Goal: Task Accomplishment & Management: Manage account settings

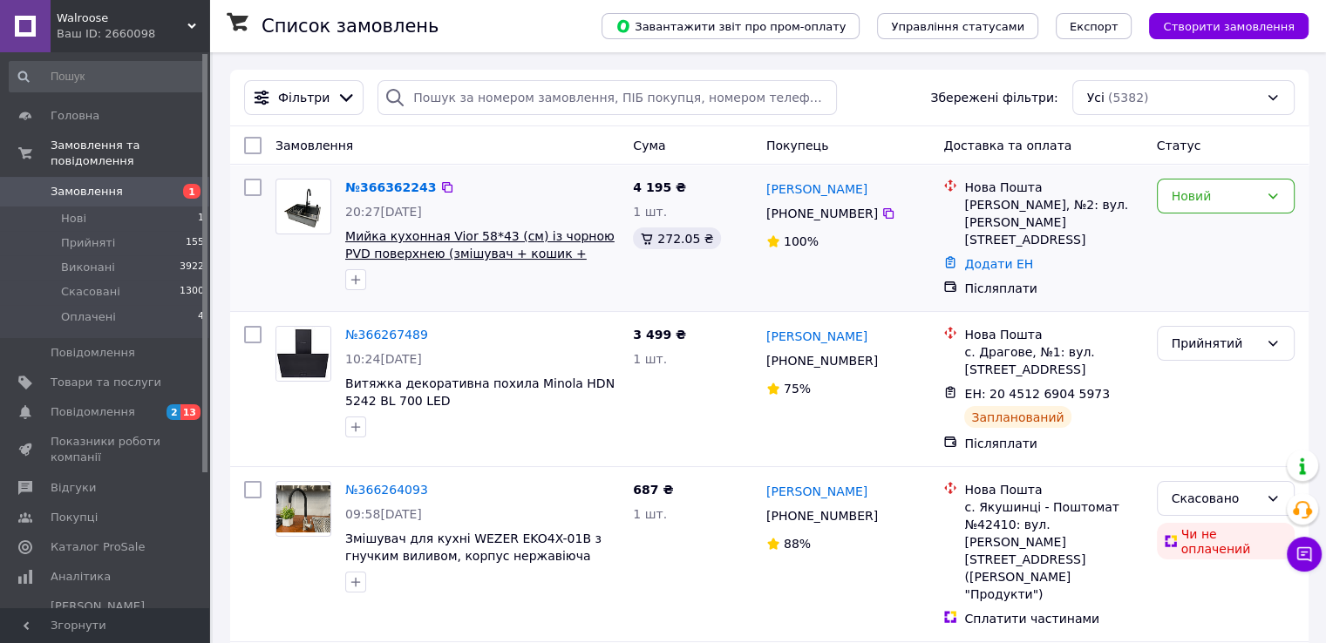
click at [423, 245] on font "Мийка кухонная Vior 58*43 (см) із чорною PVD поверхнею (змішувач + кошик + доза…" at bounding box center [479, 253] width 269 height 49
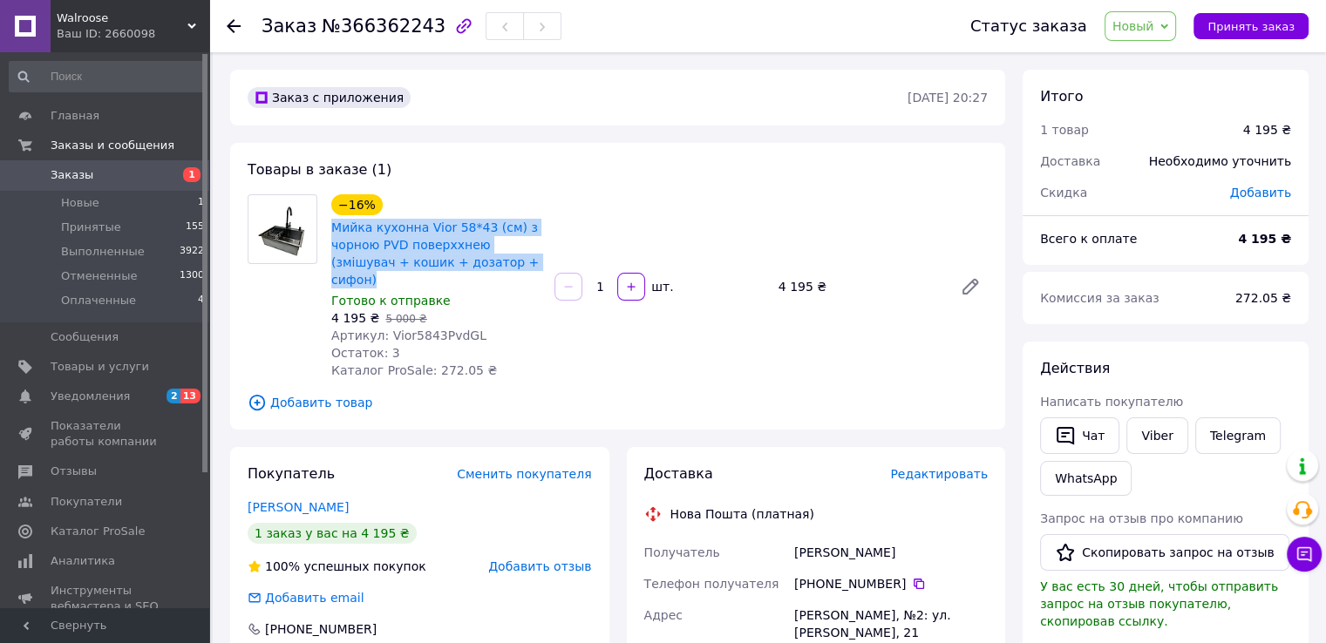
drag, startPoint x: 328, startPoint y: 222, endPoint x: 500, endPoint y: 266, distance: 178.0
click at [500, 266] on div "−16% Мийка кухонна Vior 58*43 (см) з чорною PVD поверххнею (змішувач + кошик + …" at bounding box center [435, 287] width 223 height 192
copy link "Мийка кухонна Vior 58*43 (см) з чорною PVD поверххнею (змішувач + кошик + дозат…"
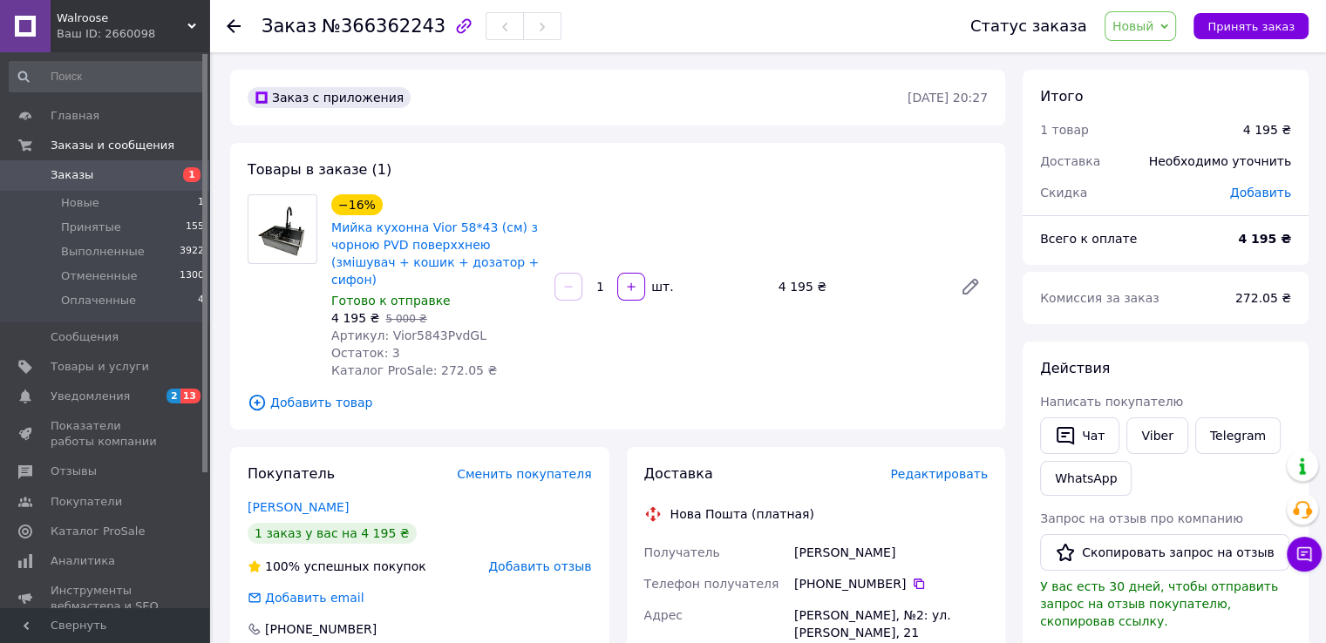
click at [492, 375] on div "Товары в заказе (1) −16% Мийка кухонна Vior 58*43 (см) з чорною PVD поверххнею …" at bounding box center [617, 286] width 775 height 287
click at [912, 577] on icon at bounding box center [919, 584] width 14 height 14
drag, startPoint x: 420, startPoint y: 215, endPoint x: 474, endPoint y: 247, distance: 62.5
click at [474, 247] on div "−16% Мийка кухонна Vior 58*43 (см) з чорною PVD поверххнею (змішувач + кошик + …" at bounding box center [435, 242] width 213 height 98
copy link "Vior 58*43 (см) з чорною PVD поверххнею"
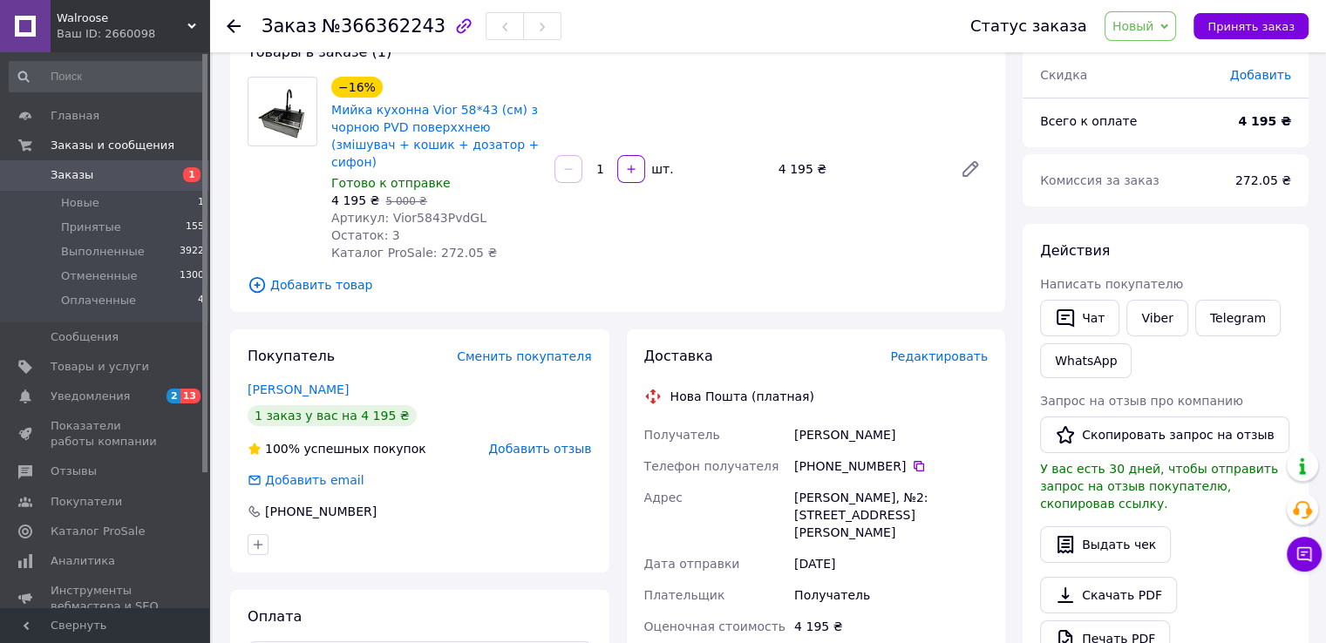
scroll to position [87, 0]
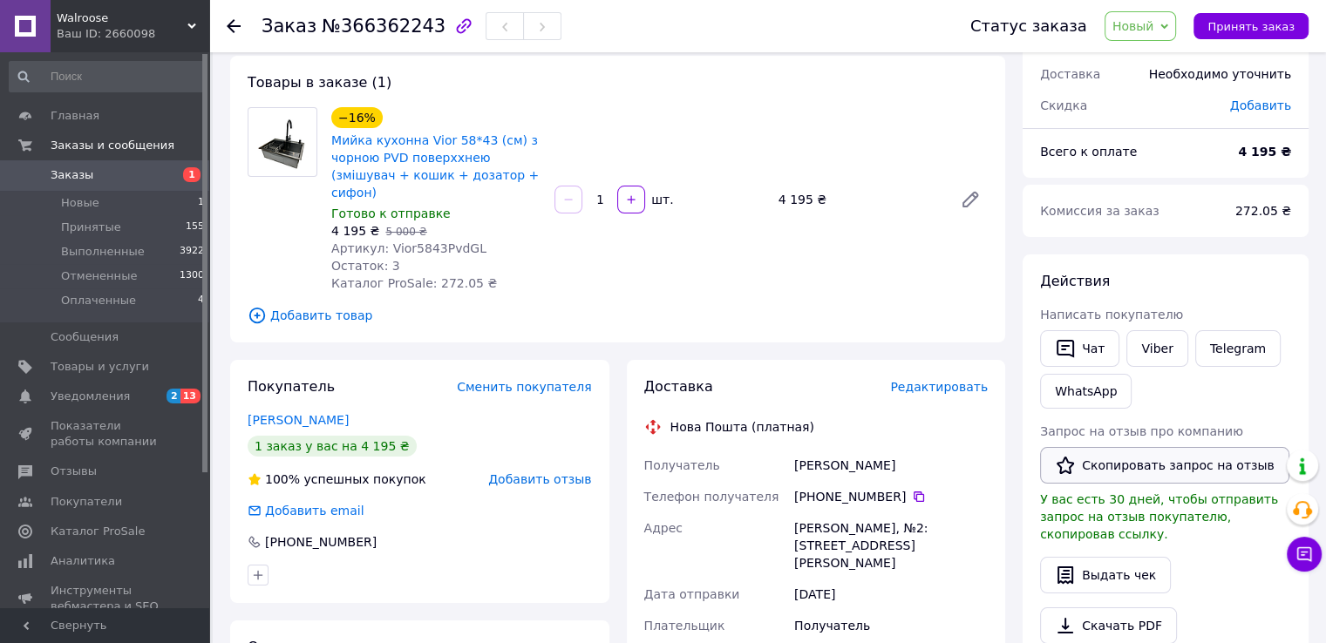
click at [1095, 454] on button "Скопировать запрос на отзыв" at bounding box center [1164, 465] width 249 height 37
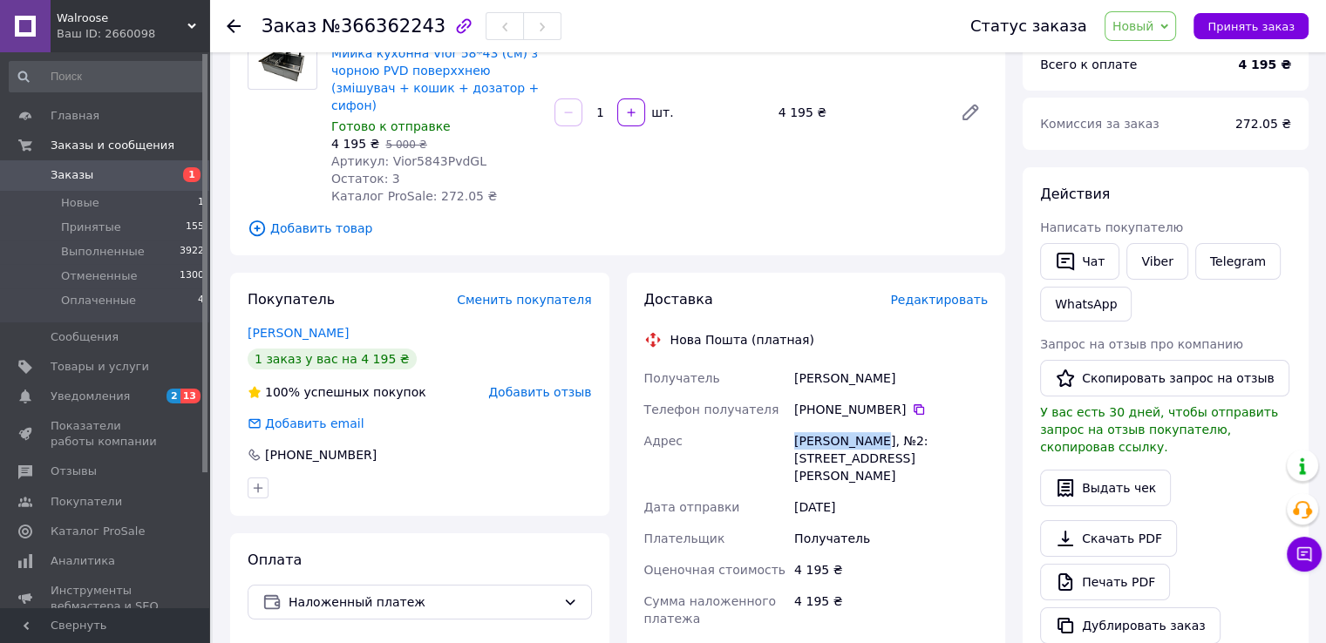
drag, startPoint x: 854, startPoint y: 423, endPoint x: 791, endPoint y: 423, distance: 63.6
click at [791, 425] on div "[PERSON_NAME], №2: ул. [PERSON_NAME], 21" at bounding box center [891, 458] width 200 height 66
copy div "[PERSON_NAME]"
click at [153, 168] on span "Заказы" at bounding box center [106, 175] width 111 height 16
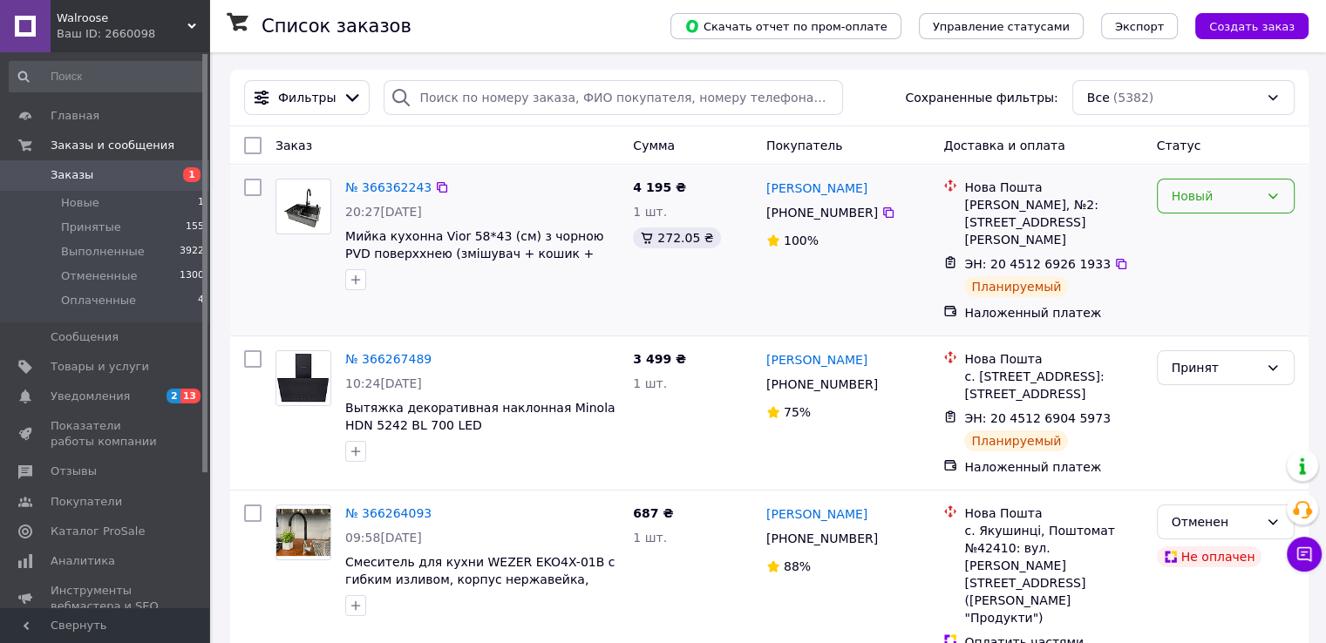
click at [1189, 196] on div "Новый" at bounding box center [1214, 196] width 87 height 19
click at [1203, 231] on li "Принят" at bounding box center [1225, 234] width 136 height 31
